Goal: Register for event/course

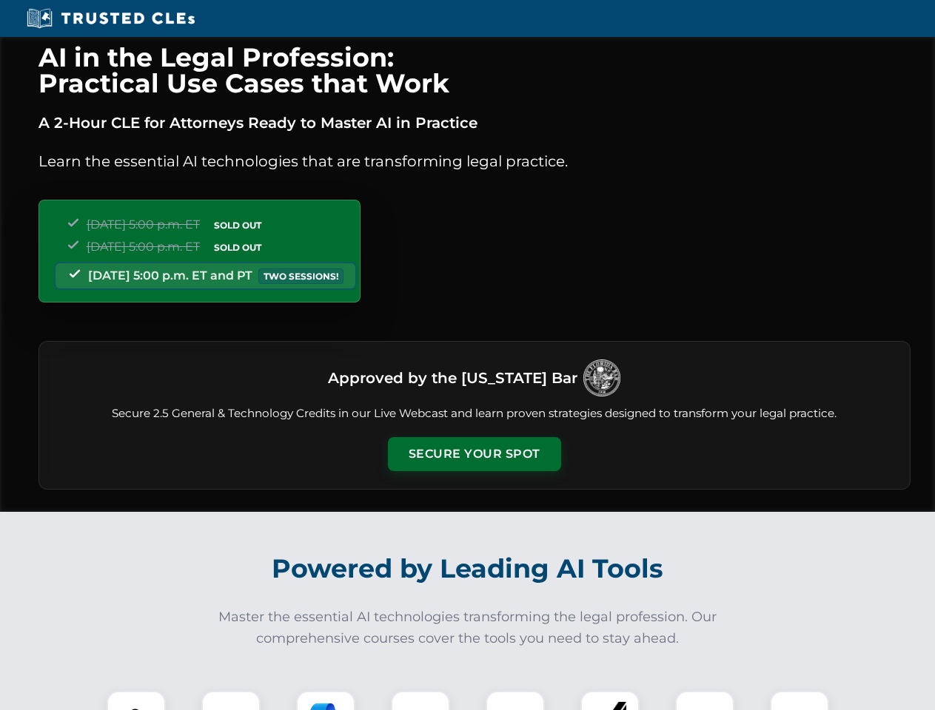
click at [474, 454] on button "Secure Your Spot" at bounding box center [474, 454] width 173 height 34
click at [136, 701] on img at bounding box center [136, 720] width 43 height 43
